Goal: Task Accomplishment & Management: Manage account settings

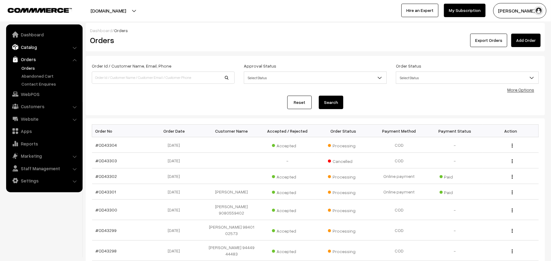
click at [32, 47] on link "Catalog" at bounding box center [44, 47] width 73 height 11
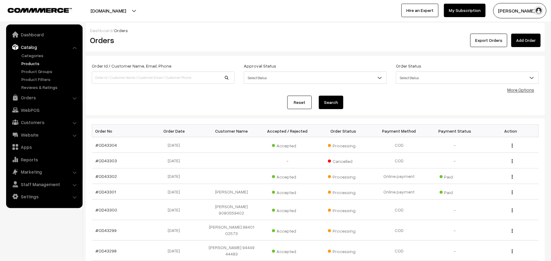
click at [36, 64] on link "Products" at bounding box center [50, 63] width 61 height 6
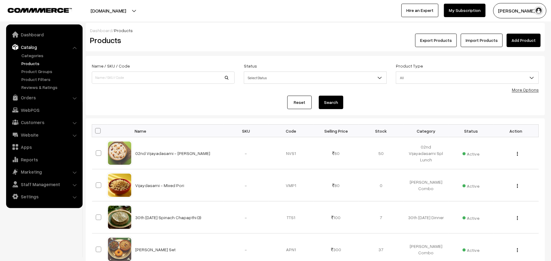
drag, startPoint x: 526, startPoint y: 89, endPoint x: 481, endPoint y: 81, distance: 45.9
click at [526, 89] on link "More Options" at bounding box center [525, 89] width 27 height 5
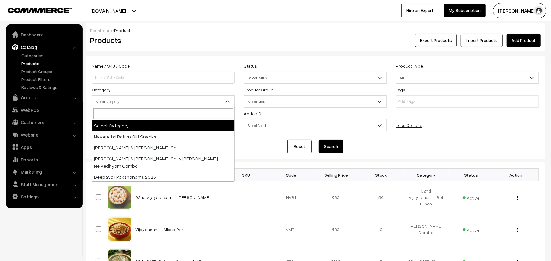
click at [118, 99] on span "Select Category" at bounding box center [163, 101] width 142 height 11
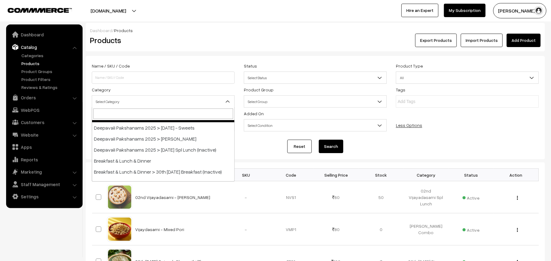
scroll to position [122, 0]
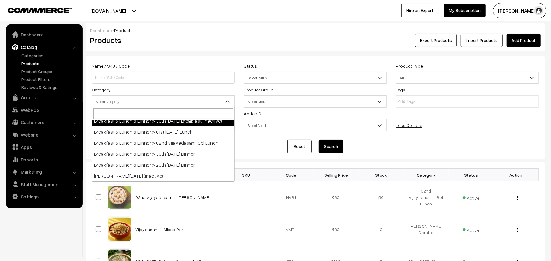
select select "91"
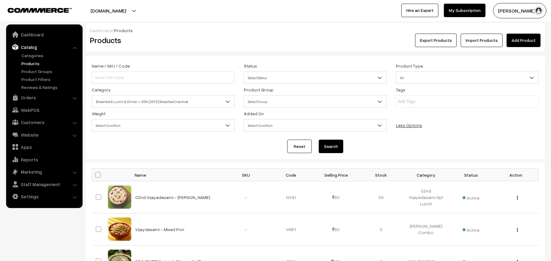
click at [327, 146] on button "Search" at bounding box center [331, 146] width 24 height 13
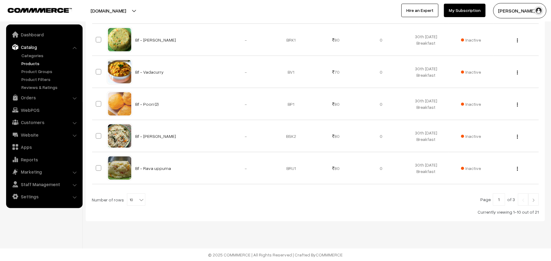
click at [138, 203] on b at bounding box center [141, 200] width 6 height 6
click at [138, 197] on b at bounding box center [141, 200] width 6 height 6
select select "60"
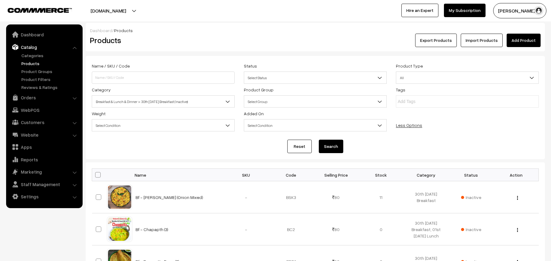
scroll to position [81, 0]
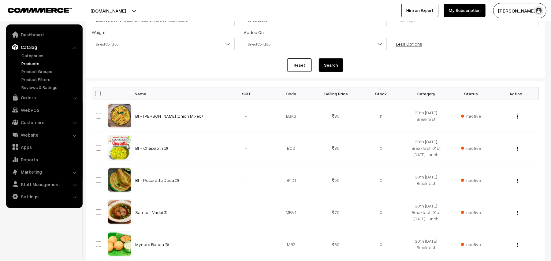
click at [102, 92] on th at bounding box center [99, 94] width 15 height 13
click at [96, 94] on span at bounding box center [98, 94] width 6 height 6
click at [96, 94] on input "checkbox" at bounding box center [94, 94] width 4 height 4
checkbox input "true"
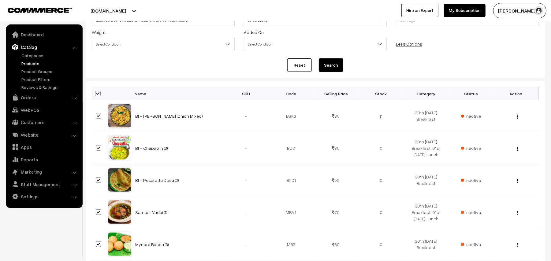
checkbox input "true"
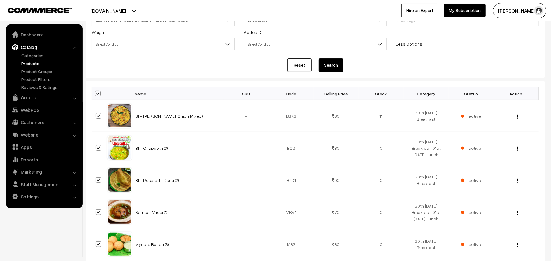
checkbox input "true"
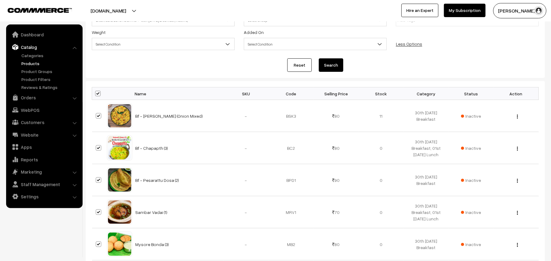
checkbox input "true"
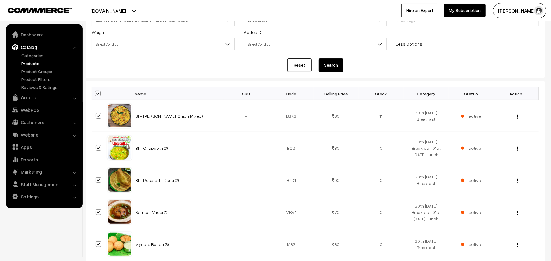
checkbox input "true"
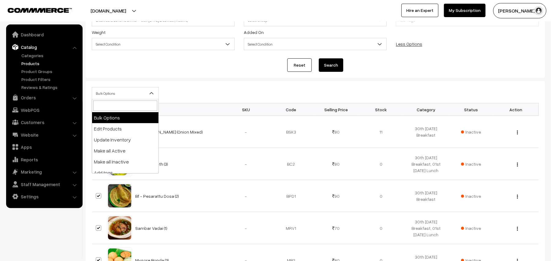
click at [110, 95] on span "Bulk Options" at bounding box center [125, 93] width 66 height 11
select select "editProduct"
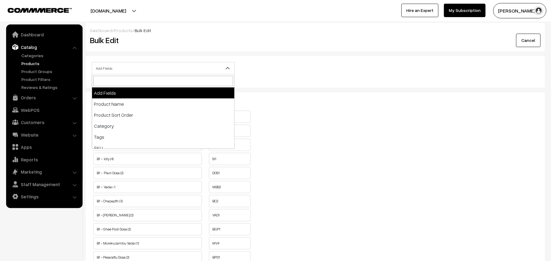
click at [166, 66] on span "Add Fields" at bounding box center [163, 68] width 142 height 11
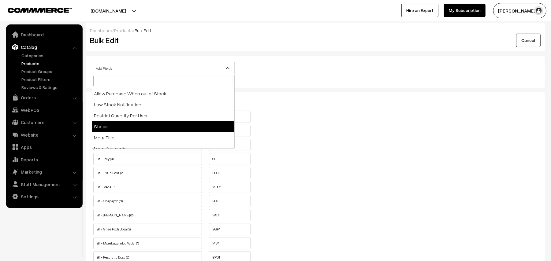
scroll to position [96, 0]
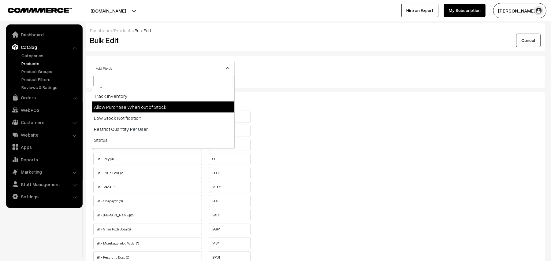
select select "allow-purchase"
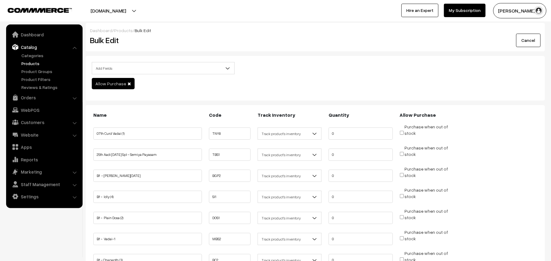
click at [27, 63] on link "Products" at bounding box center [50, 63] width 61 height 6
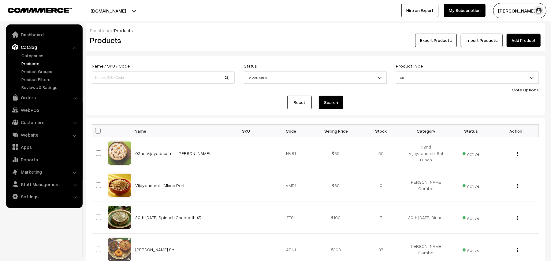
click at [520, 90] on link "More Options" at bounding box center [525, 89] width 27 height 5
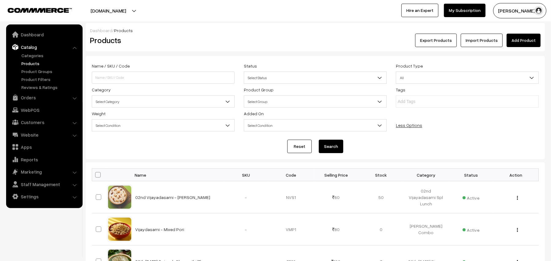
click at [121, 91] on div "Category Select Category Navarathri Return Gift Snacks Vijayadasami & Ayudha Po…" at bounding box center [163, 97] width 152 height 22
click at [113, 99] on span "Select Category" at bounding box center [163, 101] width 142 height 11
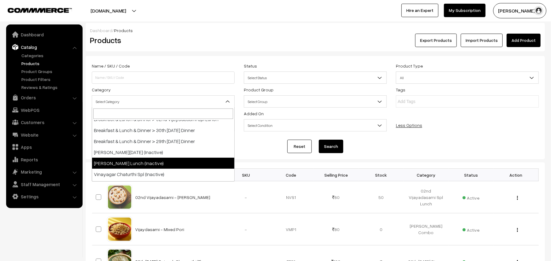
scroll to position [122, 0]
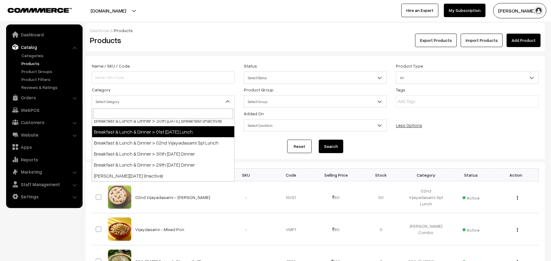
select select "95"
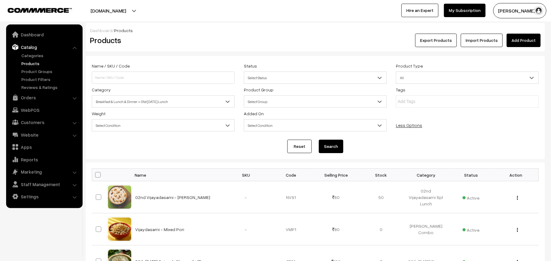
click at [333, 147] on button "Search" at bounding box center [331, 146] width 24 height 13
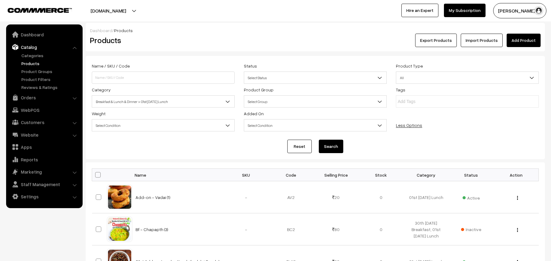
scroll to position [320, 0]
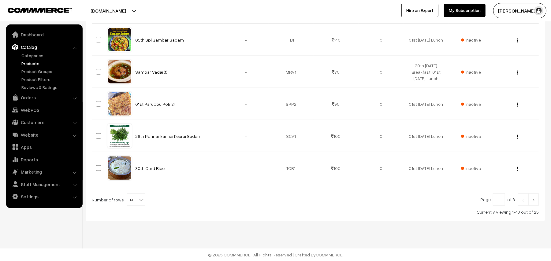
click at [139, 195] on span at bounding box center [142, 198] width 6 height 8
select select "100"
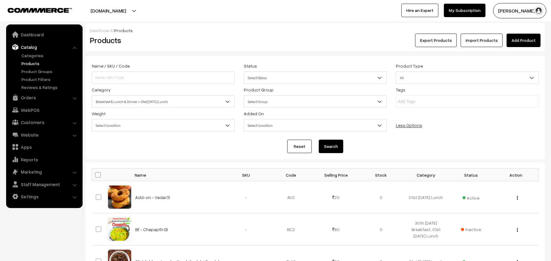
click at [96, 176] on span at bounding box center [98, 175] width 6 height 6
click at [96, 176] on input "checkbox" at bounding box center [94, 175] width 4 height 4
checkbox input "true"
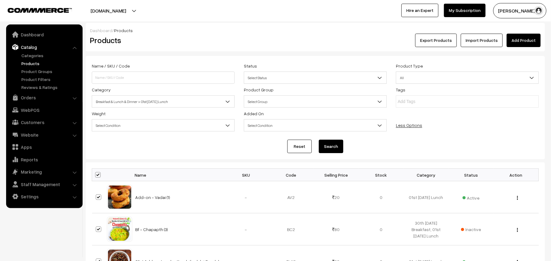
checkbox input "true"
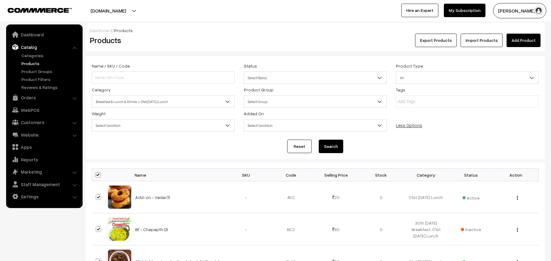
checkbox input "true"
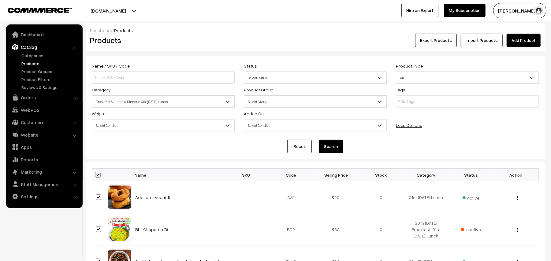
checkbox input "true"
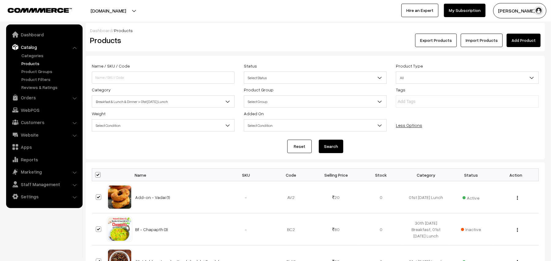
checkbox input "true"
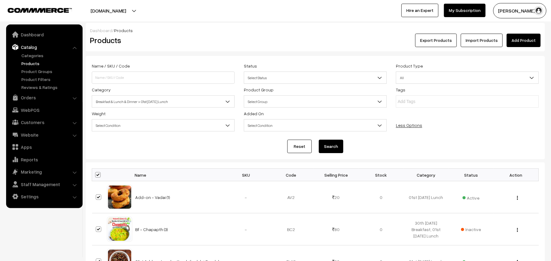
checkbox input "true"
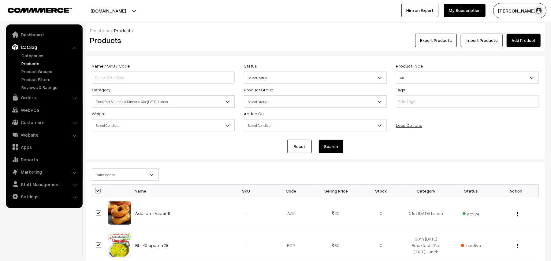
click at [103, 175] on span "Bulk Options" at bounding box center [125, 175] width 66 height 11
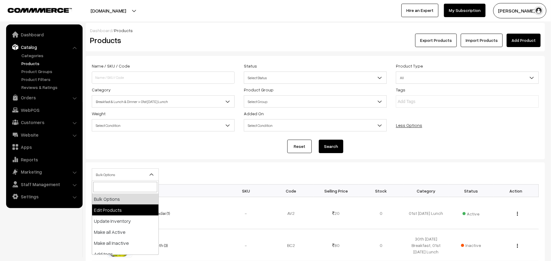
select select "editProduct"
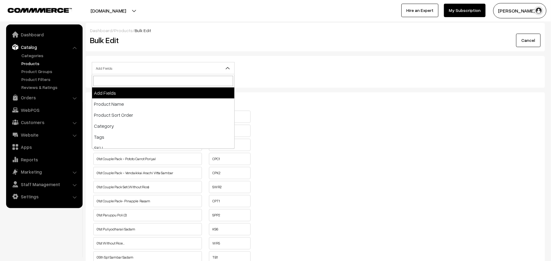
click at [130, 63] on span "Add Fields" at bounding box center [163, 68] width 142 height 11
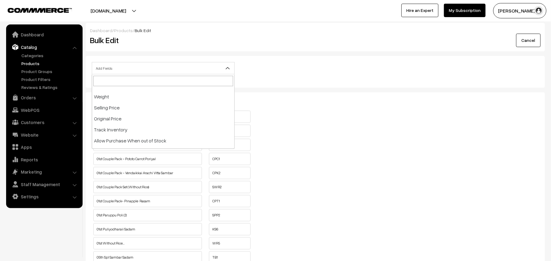
scroll to position [122, 0]
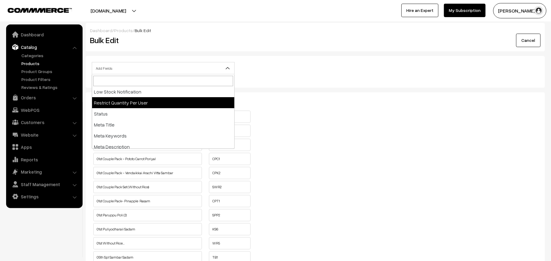
select select "restrict"
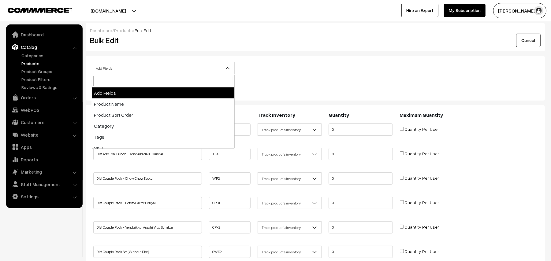
click at [118, 67] on span "Add Fields" at bounding box center [163, 68] width 142 height 11
click at [27, 62] on link "Products" at bounding box center [50, 63] width 61 height 6
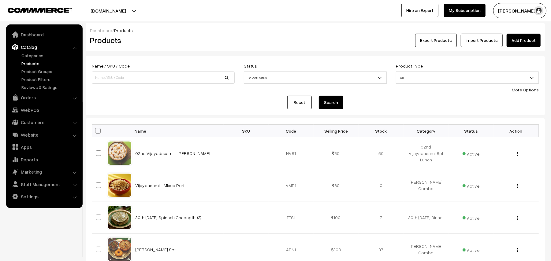
click at [525, 90] on link "More Options" at bounding box center [525, 89] width 27 height 5
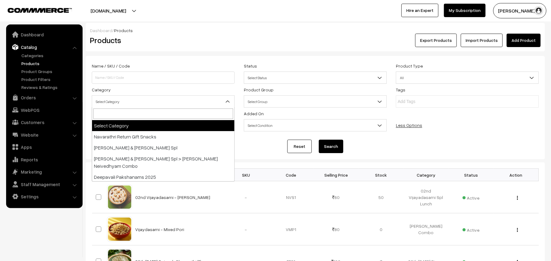
click at [103, 100] on span "Select Category" at bounding box center [163, 101] width 142 height 11
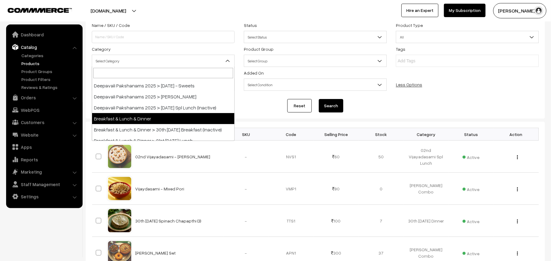
scroll to position [81, 0]
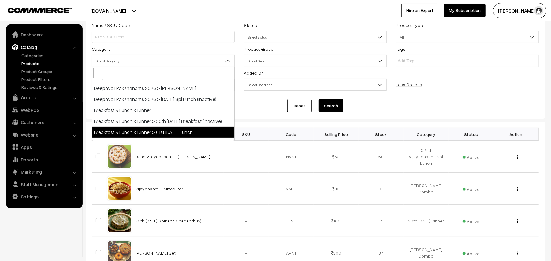
select select "95"
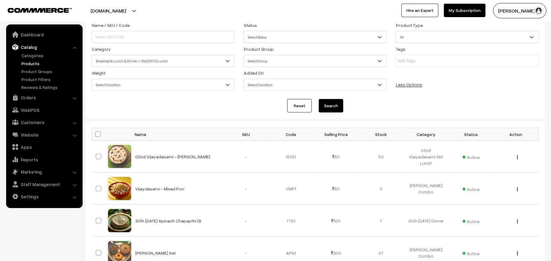
click at [326, 100] on button "Search" at bounding box center [331, 105] width 24 height 13
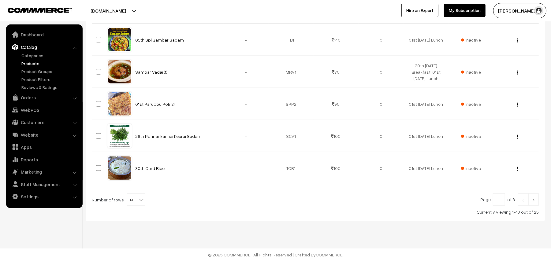
scroll to position [320, 0]
click at [133, 200] on span "10" at bounding box center [136, 200] width 18 height 12
select select "50"
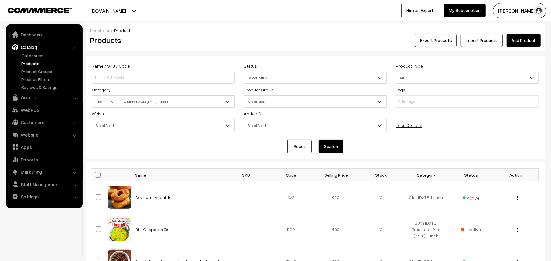
click at [99, 176] on span at bounding box center [98, 175] width 6 height 6
click at [96, 176] on input "checkbox" at bounding box center [94, 175] width 4 height 4
checkbox input "true"
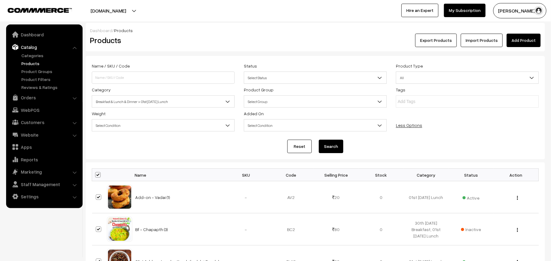
checkbox input "true"
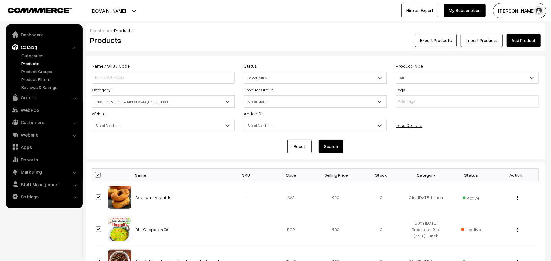
checkbox input "true"
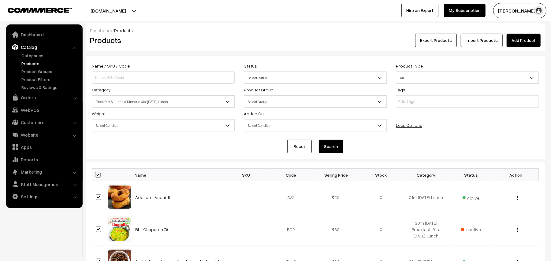
checkbox input "true"
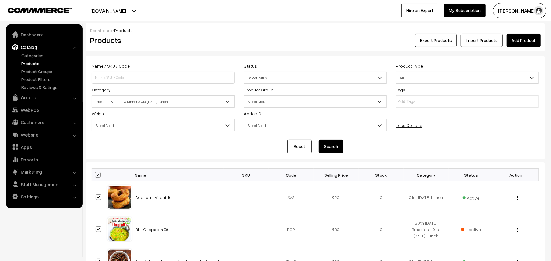
checkbox input "true"
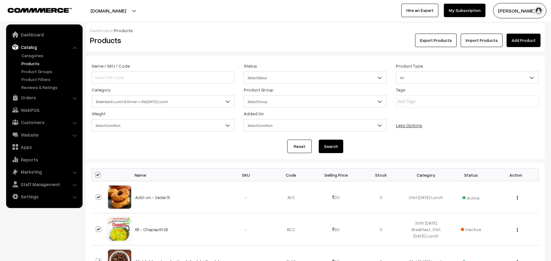
checkbox input "true"
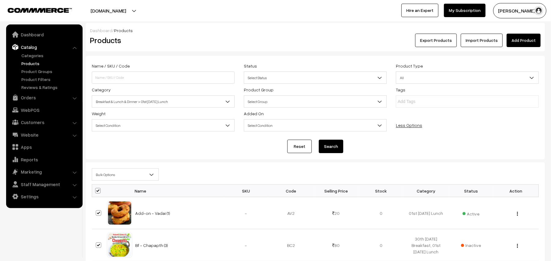
click at [109, 171] on span "Bulk Options" at bounding box center [125, 175] width 66 height 11
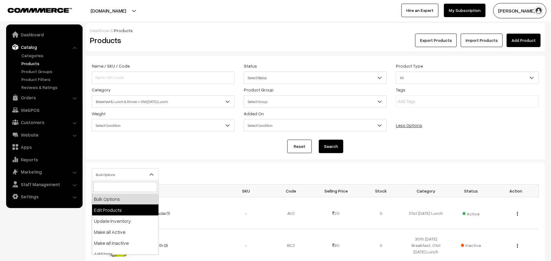
select select "editProduct"
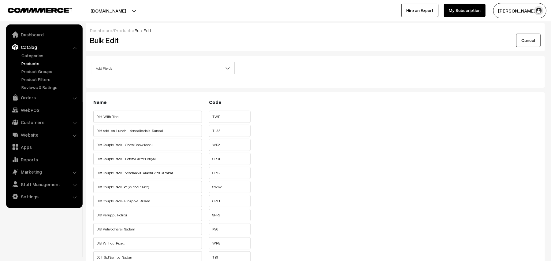
click at [142, 63] on span "Add Fields" at bounding box center [163, 68] width 143 height 12
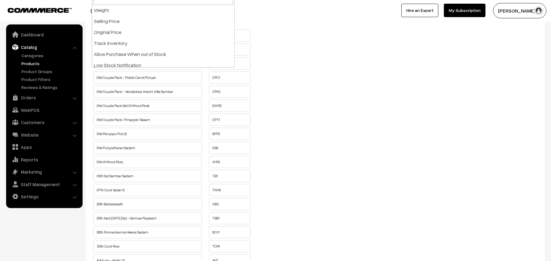
scroll to position [71, 0]
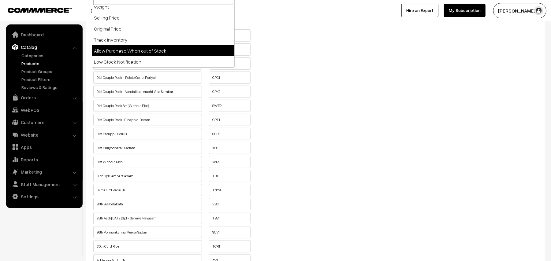
select select "allow-purchase"
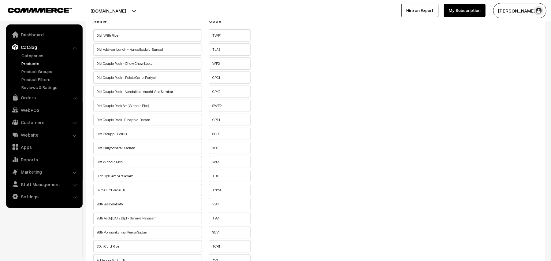
scroll to position [0, 0]
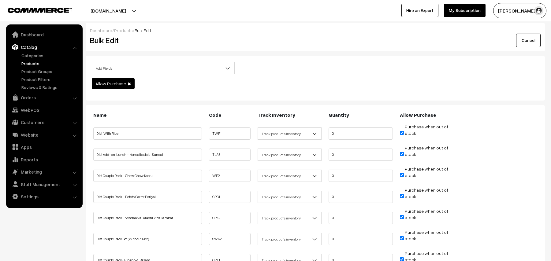
scroll to position [41, 0]
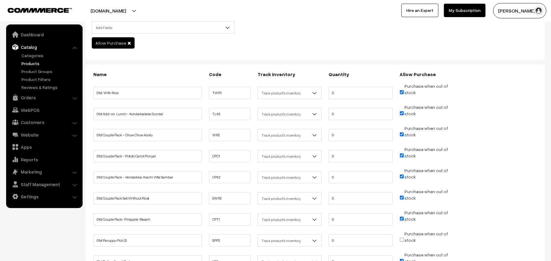
click at [403, 91] on input "Purchase when out of stock" at bounding box center [402, 92] width 4 height 4
checkbox input "false"
click at [401, 113] on input "Purchase when out of stock" at bounding box center [402, 113] width 4 height 4
checkbox input "false"
click at [401, 134] on input "Purchase when out of stock" at bounding box center [402, 135] width 4 height 4
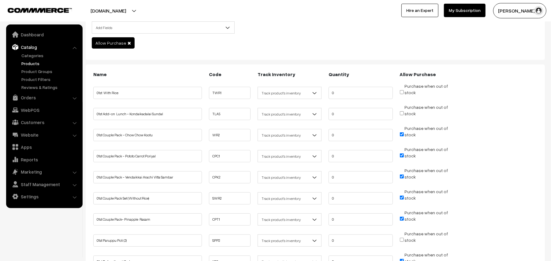
checkbox input "false"
click at [402, 155] on input "Purchase when out of stock" at bounding box center [402, 156] width 4 height 4
checkbox input "false"
click at [403, 179] on input "Purchase when out of stock" at bounding box center [402, 177] width 4 height 4
checkbox input "false"
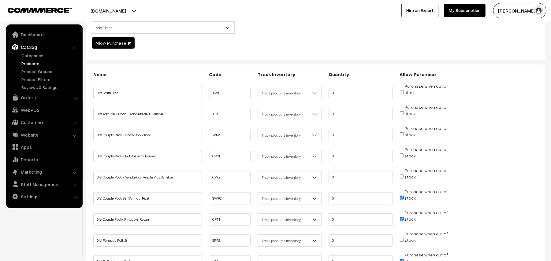
click at [402, 198] on input "Purchase when out of stock" at bounding box center [402, 198] width 4 height 4
checkbox input "false"
click at [402, 221] on span "Purchase when out of stock" at bounding box center [424, 219] width 48 height 6
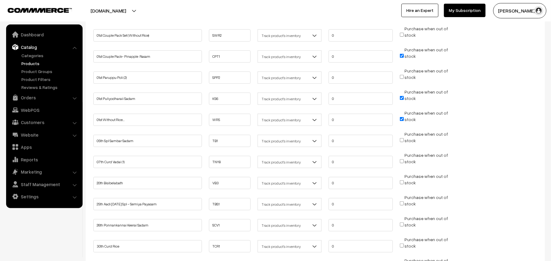
click at [402, 118] on input "Purchase when out of stock" at bounding box center [402, 119] width 4 height 4
checkbox input "false"
click at [402, 99] on input "Purchase when out of stock" at bounding box center [402, 98] width 4 height 4
checkbox input "false"
click at [402, 56] on input "Purchase when out of stock" at bounding box center [402, 56] width 4 height 4
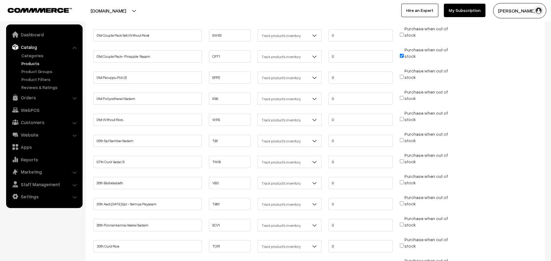
checkbox input "false"
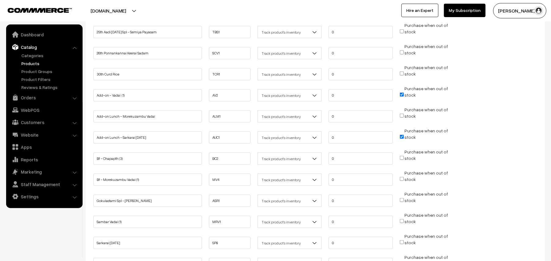
scroll to position [375, 0]
click at [402, 96] on input "Purchase when out of stock" at bounding box center [402, 96] width 4 height 4
checkbox input "false"
click at [402, 138] on input "Purchase when out of stock" at bounding box center [402, 138] width 4 height 4
checkbox input "false"
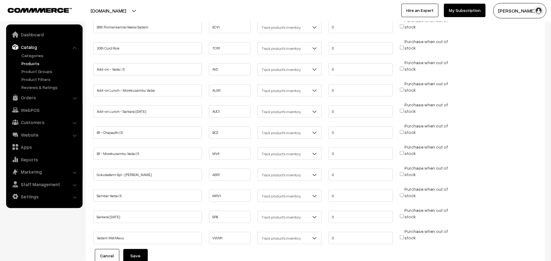
scroll to position [457, 0]
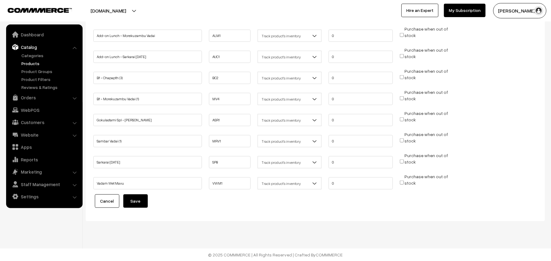
click at [135, 199] on button "Save" at bounding box center [135, 201] width 24 height 13
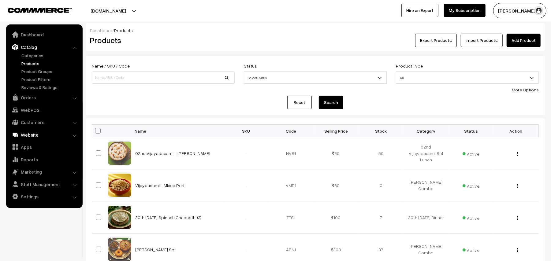
click at [26, 136] on link "Website" at bounding box center [44, 134] width 73 height 11
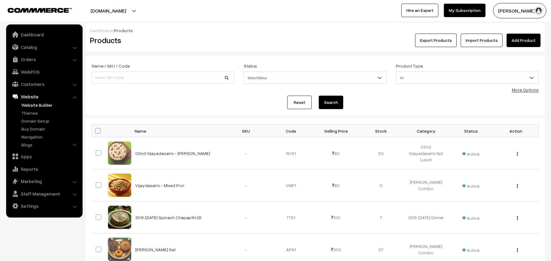
click at [41, 107] on link "Website Builder" at bounding box center [50, 105] width 61 height 6
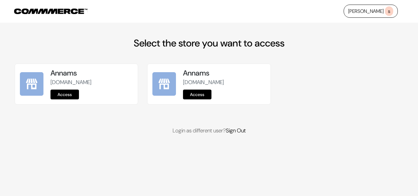
click at [59, 94] on link "Access" at bounding box center [65, 95] width 28 height 10
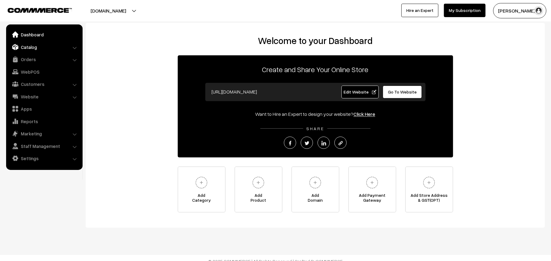
click at [36, 48] on link "Catalog" at bounding box center [44, 47] width 73 height 11
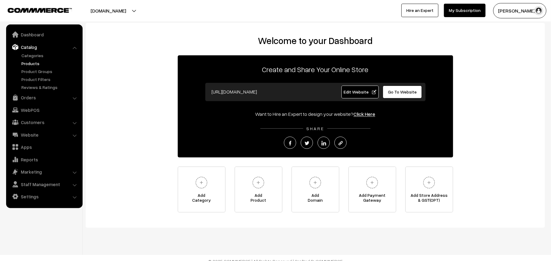
click at [35, 61] on link "Products" at bounding box center [50, 63] width 61 height 6
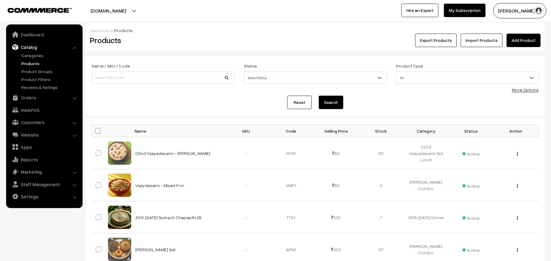
click at [526, 90] on link "More Options" at bounding box center [525, 89] width 27 height 5
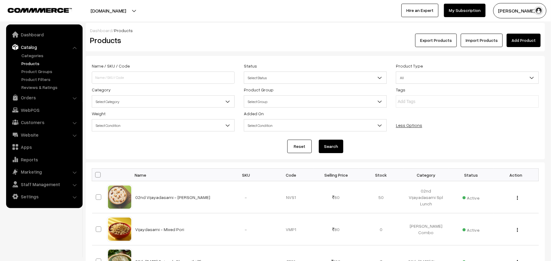
click at [129, 104] on span "Select Category" at bounding box center [163, 101] width 142 height 11
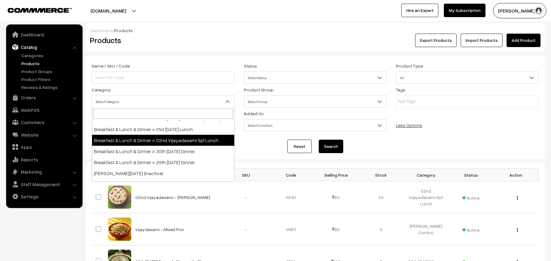
scroll to position [139, 0]
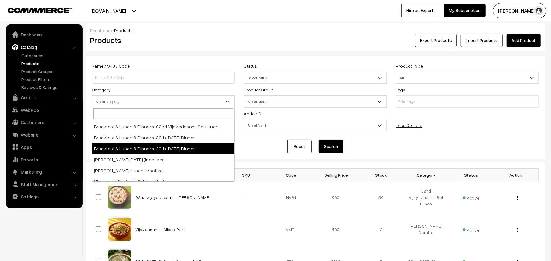
select select "96"
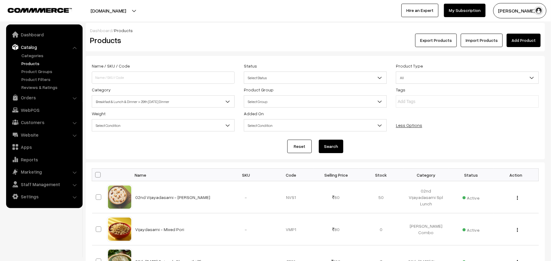
click at [323, 149] on button "Search" at bounding box center [331, 146] width 24 height 13
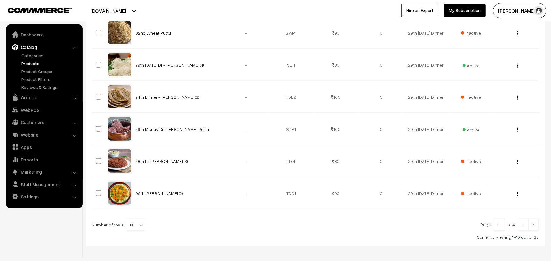
scroll to position [320, 0]
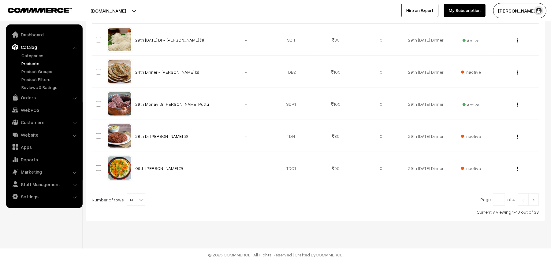
click at [139, 196] on span at bounding box center [142, 198] width 6 height 8
select select "100"
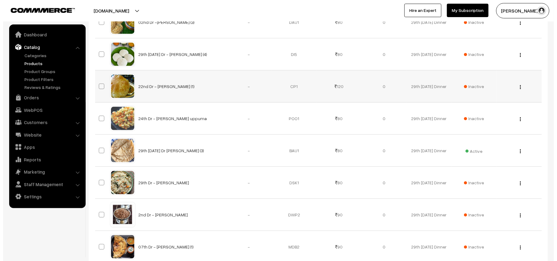
scroll to position [979, 0]
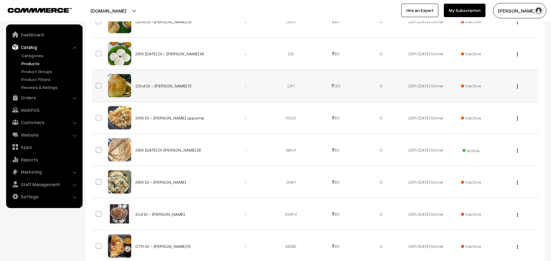
click at [464, 89] on span "Inactive" at bounding box center [471, 86] width 20 height 6
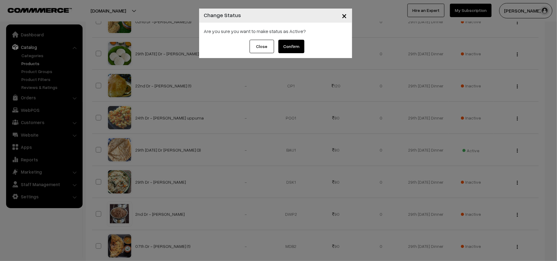
click at [299, 51] on button "Confirm" at bounding box center [292, 46] width 26 height 13
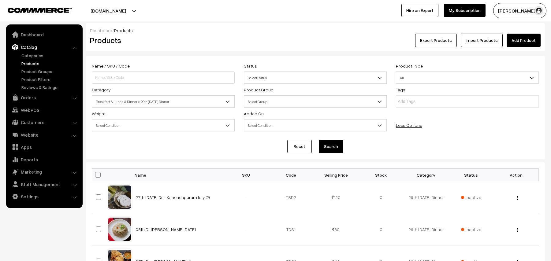
scroll to position [979, 0]
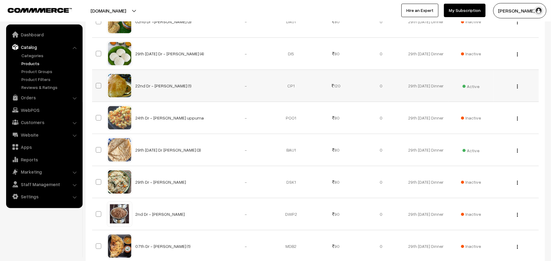
click at [517, 88] on img "button" at bounding box center [517, 86] width 1 height 4
click at [483, 110] on link "Edit" at bounding box center [490, 108] width 52 height 13
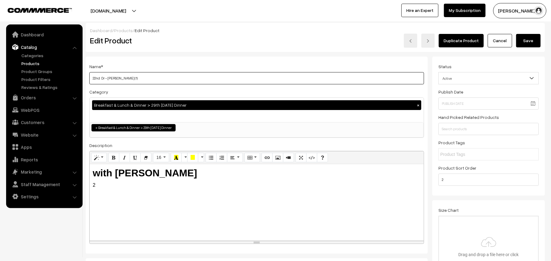
drag, startPoint x: 0, startPoint y: 0, endPoint x: 142, endPoint y: 73, distance: 160.2
click at [152, 74] on input "22nd Dr - [PERSON_NAME] (1)" at bounding box center [256, 78] width 335 height 12
drag, startPoint x: 101, startPoint y: 77, endPoint x: 29, endPoint y: 63, distance: 73.4
type input "01st Wednesday Dr - Chola Poori (1)"
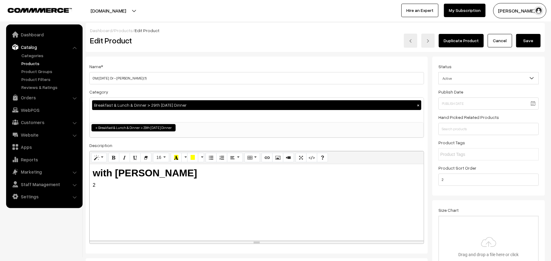
drag, startPoint x: 189, startPoint y: 170, endPoint x: 127, endPoint y: 170, distance: 61.2
click at [127, 170] on h2 "with Onion Chenna Masala" at bounding box center [257, 173] width 328 height 12
click at [239, 182] on div "with Onion Chenna Masala 2" at bounding box center [257, 202] width 334 height 77
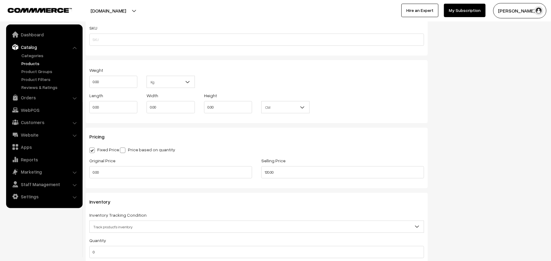
scroll to position [490, 0]
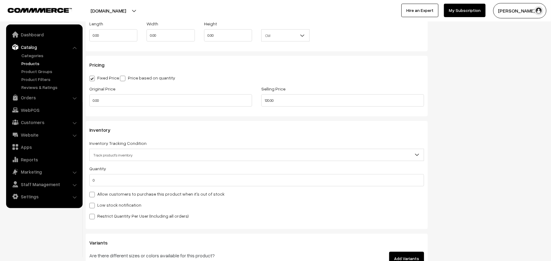
click at [116, 194] on label "Allow customers to purchase this product when it's out of stock" at bounding box center [156, 194] width 135 height 6
click at [93, 194] on input "Allow customers to purchase this product when it's out of stock" at bounding box center [91, 194] width 4 height 4
checkbox input "true"
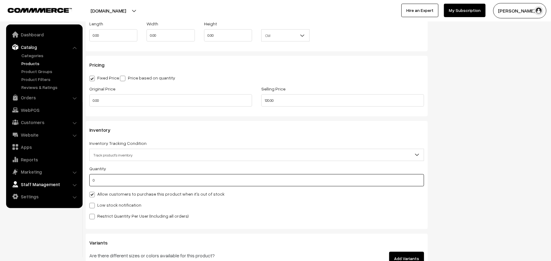
drag, startPoint x: 99, startPoint y: 182, endPoint x: 66, endPoint y: 179, distance: 32.8
click at [66, 179] on body "Thank you for showing interest. Our team will call you shortly. Close annamfood…" at bounding box center [275, 60] width 551 height 1101
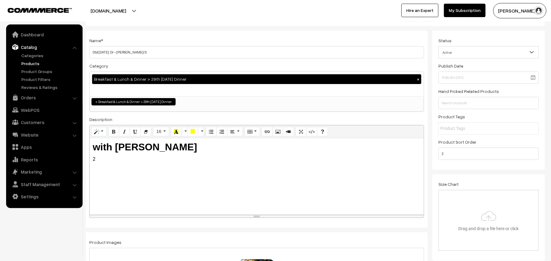
scroll to position [0, 0]
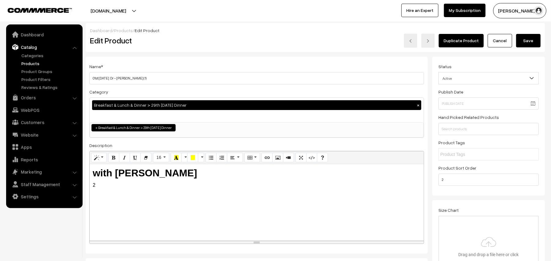
type input "50"
click at [536, 40] on button "Save" at bounding box center [528, 40] width 24 height 13
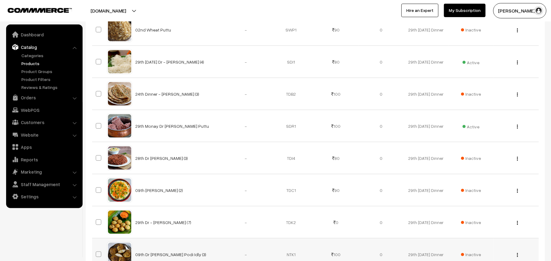
scroll to position [245, 0]
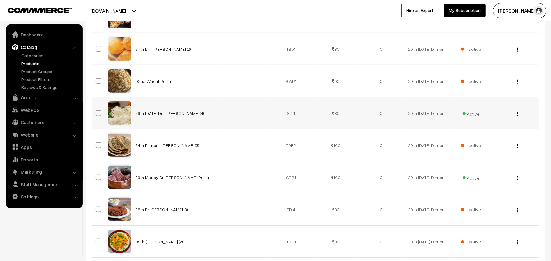
click at [519, 115] on div "View Edit Delete" at bounding box center [516, 113] width 38 height 6
click at [517, 115] on img "button" at bounding box center [517, 114] width 1 height 4
click at [483, 134] on link "Edit" at bounding box center [490, 135] width 52 height 13
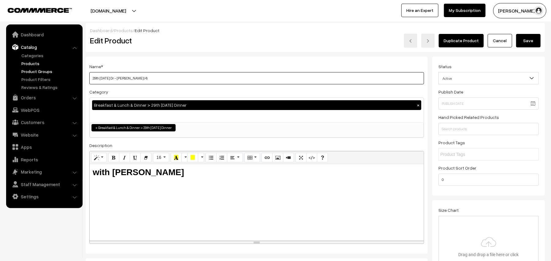
drag, startPoint x: 114, startPoint y: 80, endPoint x: 60, endPoint y: 73, distance: 54.3
type input "01st [DATE] Dr - [PERSON_NAME] (4)"
drag, startPoint x: 113, startPoint y: 170, endPoint x: 251, endPoint y: 168, distance: 137.7
click at [251, 168] on div "with [PERSON_NAME]" at bounding box center [257, 202] width 334 height 77
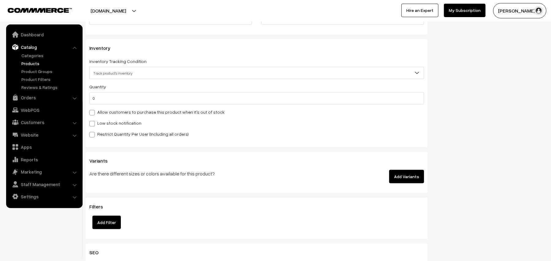
scroll to position [571, 0]
click at [119, 114] on label "Allow customers to purchase this product when it's out of stock" at bounding box center [156, 113] width 135 height 6
click at [93, 114] on input "Allow customers to purchase this product when it's out of stock" at bounding box center [91, 112] width 4 height 4
checkbox input "true"
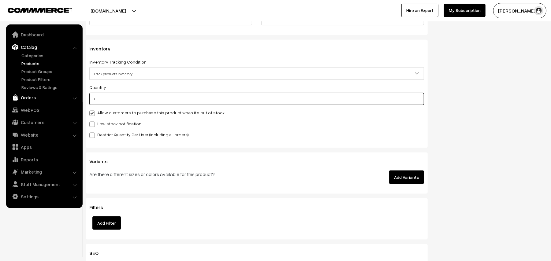
drag, startPoint x: 111, startPoint y: 99, endPoint x: 63, endPoint y: 97, distance: 48.4
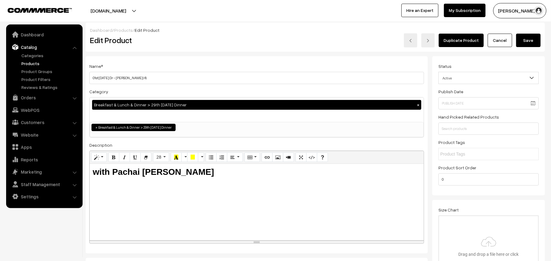
scroll to position [0, 0]
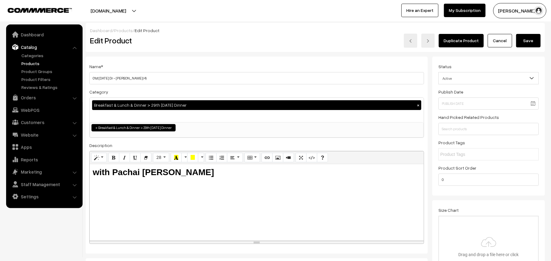
click at [527, 39] on button "Save" at bounding box center [528, 40] width 24 height 13
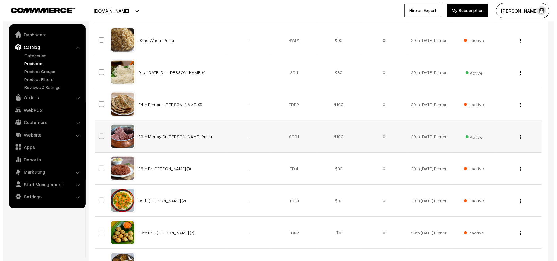
scroll to position [326, 0]
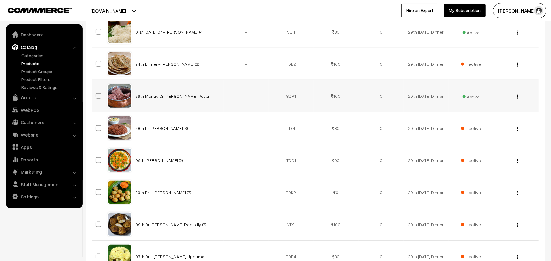
click at [474, 95] on span "Active" at bounding box center [471, 96] width 17 height 8
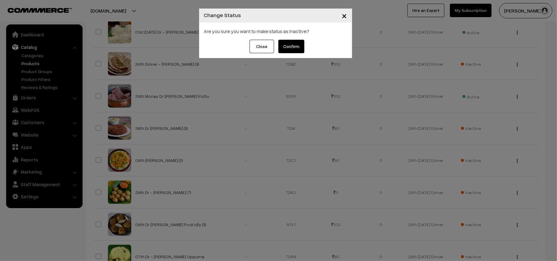
click at [294, 46] on button "Confirm" at bounding box center [292, 46] width 26 height 13
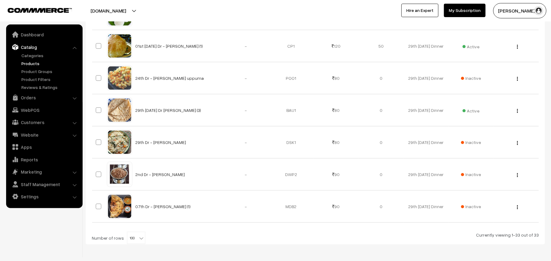
scroll to position [1020, 0]
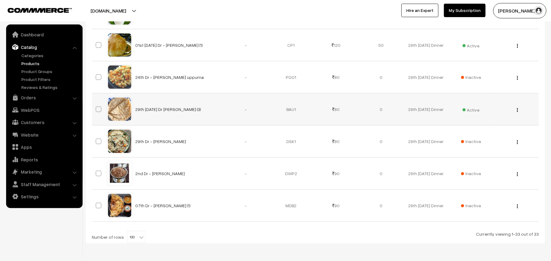
click at [517, 111] on button "button" at bounding box center [518, 109] width 2 height 5
click at [488, 132] on link "Edit" at bounding box center [490, 131] width 52 height 13
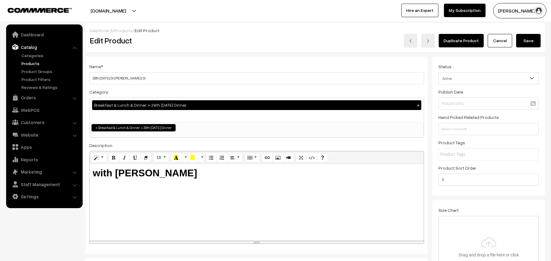
click at [198, 75] on input "29th [DATE] Dr [PERSON_NAME] (3)" at bounding box center [256, 78] width 335 height 12
drag, startPoint x: 100, startPoint y: 79, endPoint x: 56, endPoint y: 73, distance: 45.1
click at [128, 75] on input "01st Thursday Monday Dr Chappathi (3)" at bounding box center [256, 78] width 335 height 12
type input "01st Thursday Dr Chappathi (3)"
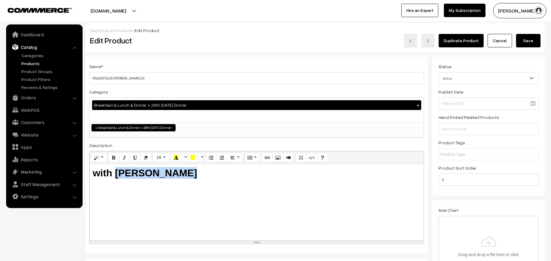
drag, startPoint x: 147, startPoint y: 170, endPoint x: 117, endPoint y: 169, distance: 30.0
click at [117, 169] on h2 "with Tomato Kuruma" at bounding box center [257, 173] width 328 height 12
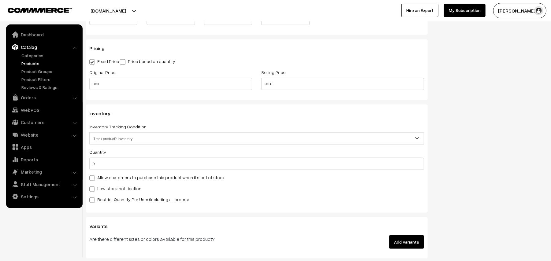
scroll to position [612, 0]
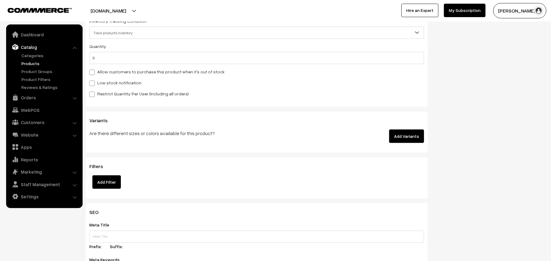
click at [144, 70] on label "Allow customers to purchase this product when it's out of stock" at bounding box center [156, 72] width 135 height 6
click at [93, 70] on input "Allow customers to purchase this product when it's out of stock" at bounding box center [91, 71] width 4 height 4
checkbox input "true"
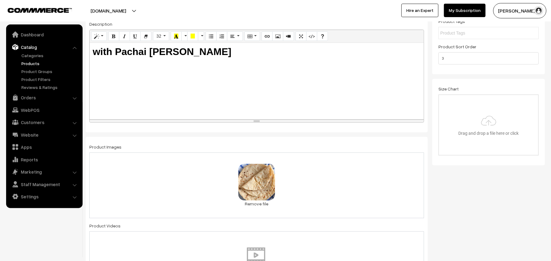
scroll to position [0, 0]
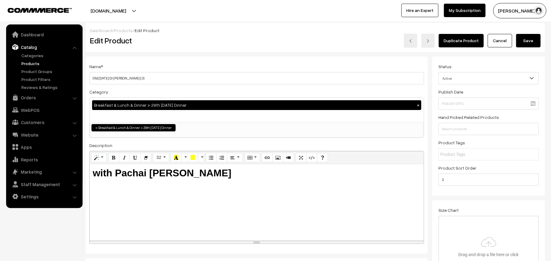
click at [523, 43] on button "Save" at bounding box center [528, 40] width 24 height 13
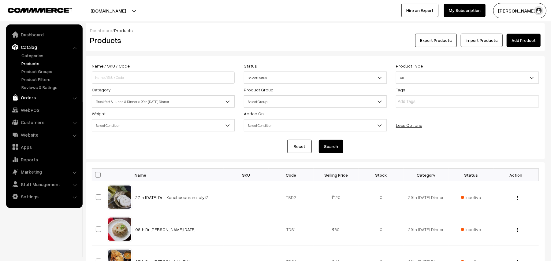
click at [31, 102] on link "Orders" at bounding box center [44, 97] width 73 height 11
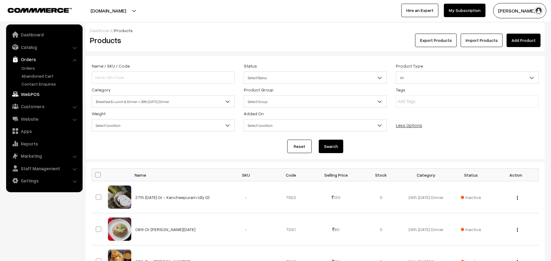
click at [31, 97] on link "WebPOS" at bounding box center [44, 94] width 73 height 11
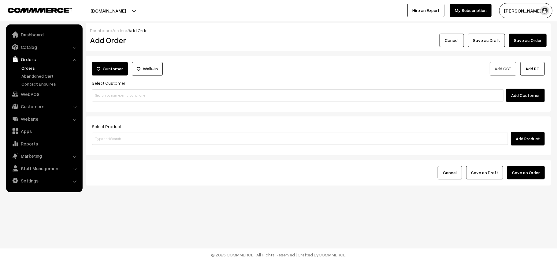
click at [29, 64] on link "Orders" at bounding box center [44, 59] width 73 height 11
click at [32, 62] on link "Orders" at bounding box center [44, 59] width 73 height 11
click at [32, 68] on link "Orders" at bounding box center [50, 68] width 61 height 6
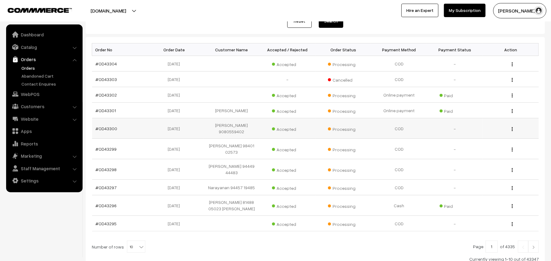
scroll to position [120, 0]
